Goal: Ask a question

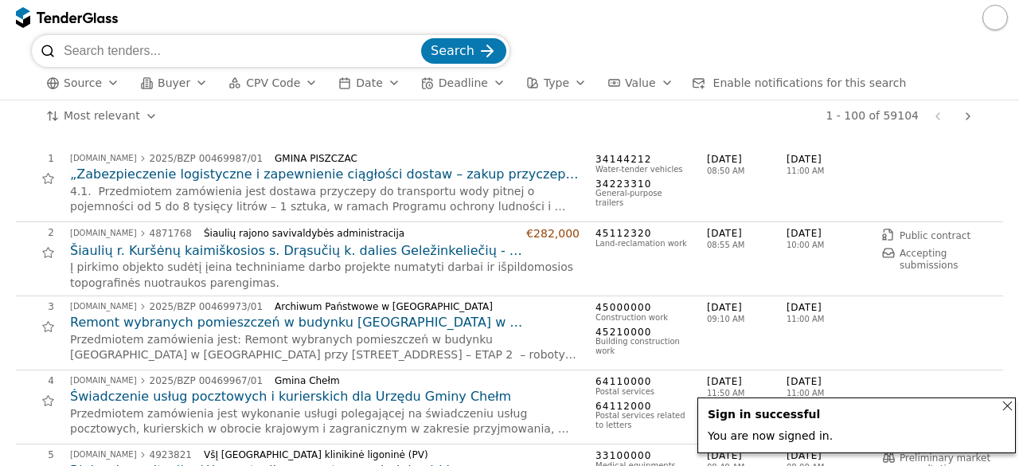
type input "t"
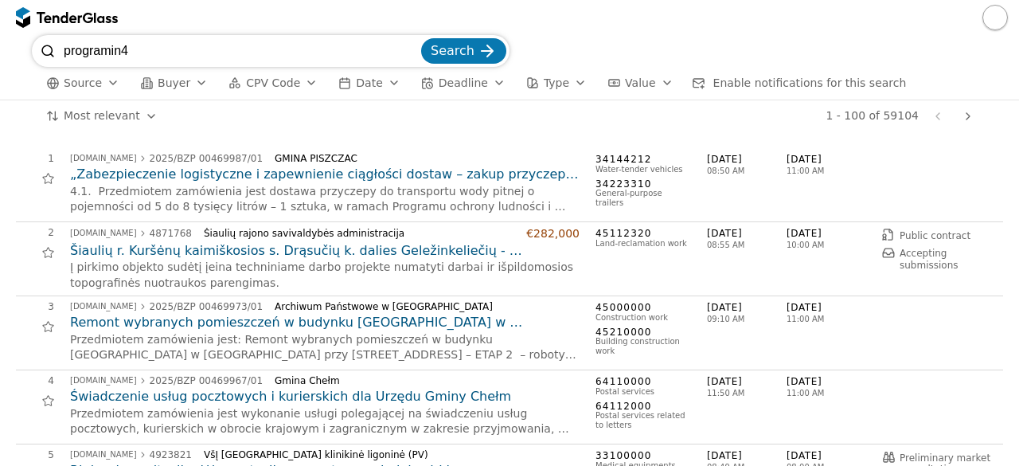
click at [164, 56] on input "programin4" at bounding box center [241, 51] width 354 height 32
type input "programinė [PERSON_NAME]"
click at [421, 38] on button "Search" at bounding box center [463, 50] width 85 height 25
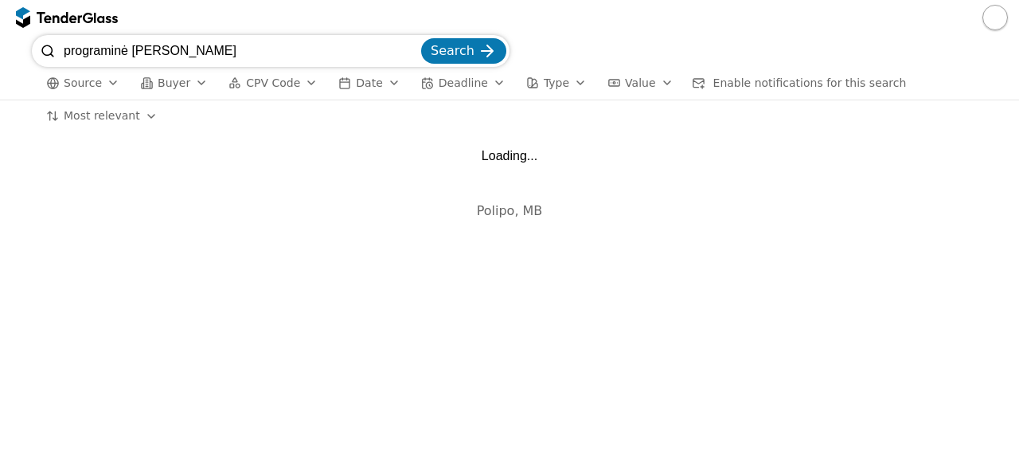
click at [178, 53] on input "programinė [PERSON_NAME]" at bounding box center [241, 51] width 354 height 32
type input "programinė įranga"
click at [421, 38] on button "Search" at bounding box center [463, 50] width 85 height 25
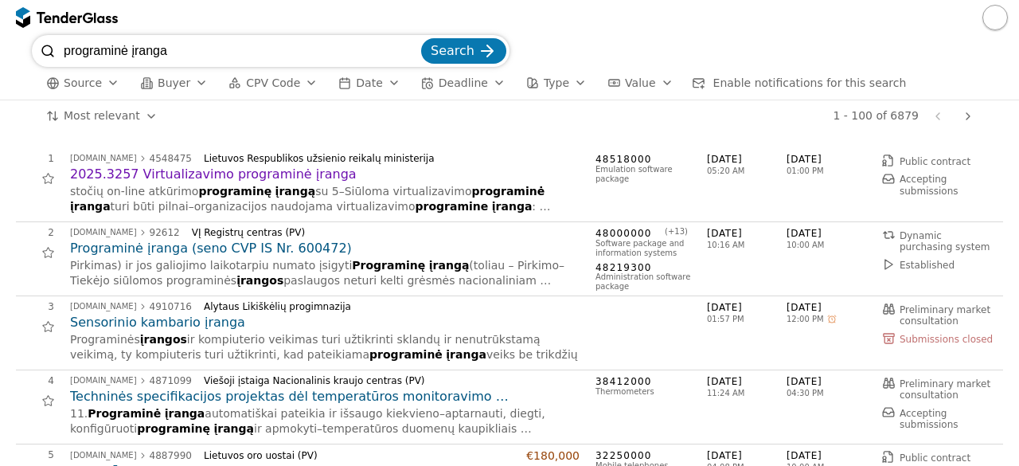
click at [234, 174] on h2 "2025.3257 Virtualizavimo programinė įranga" at bounding box center [325, 175] width 510 height 18
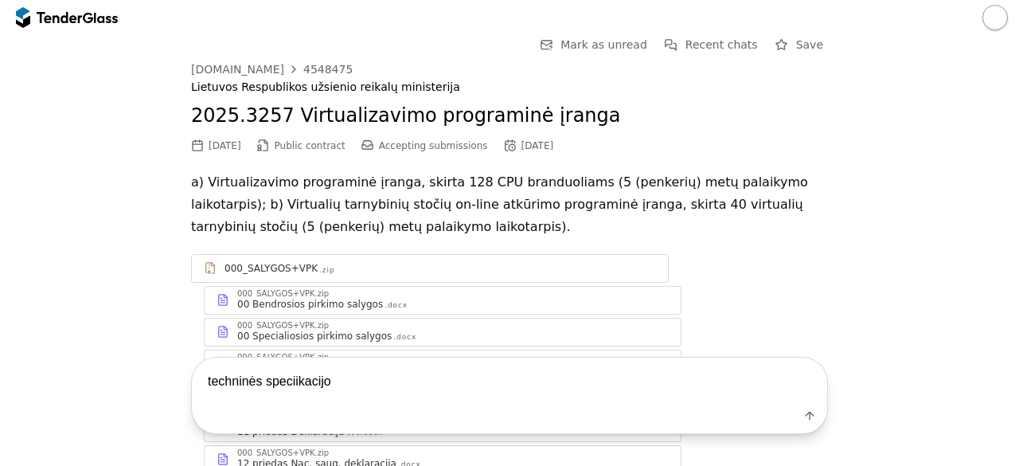
type textarea "techninės speciikacijos"
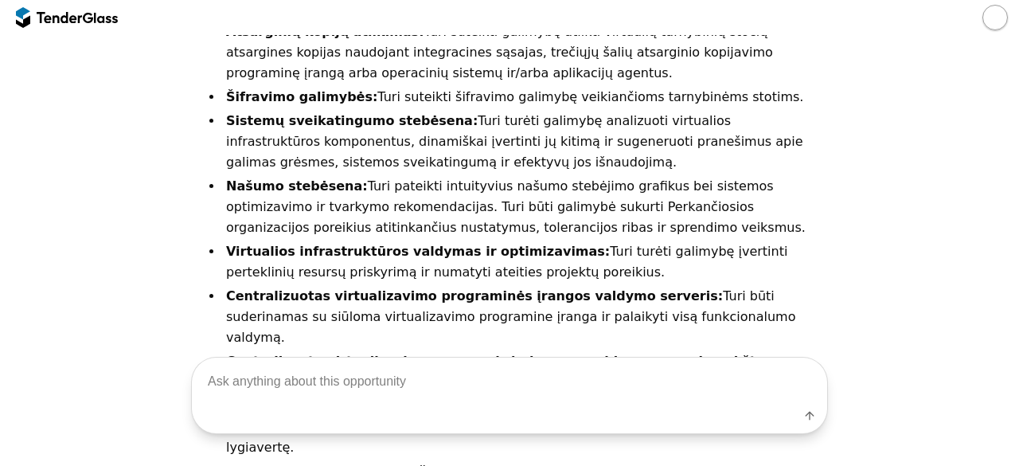
scroll to position [2316, 0]
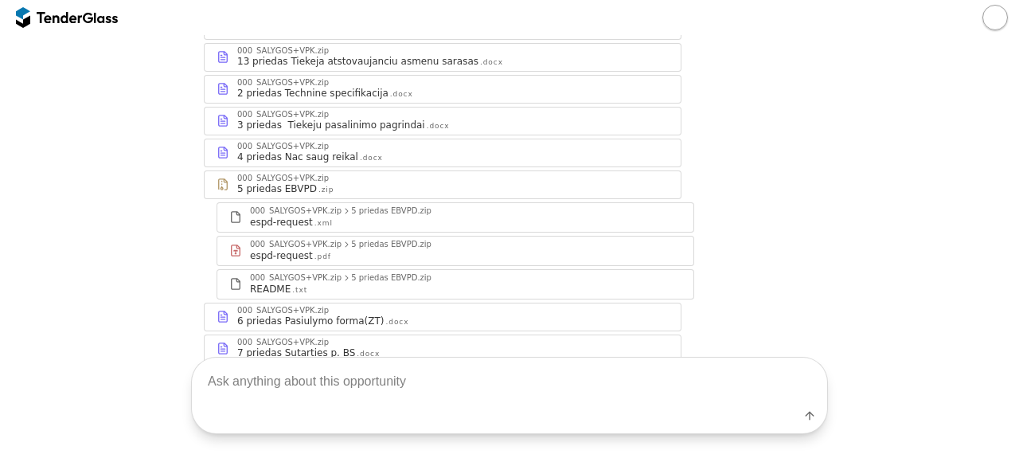
scroll to position [443, 0]
